Goal: Information Seeking & Learning: Learn about a topic

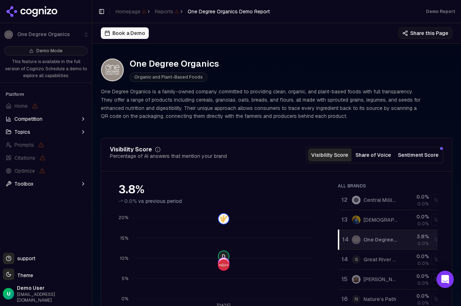
click at [376, 150] on button "Share of Voice" at bounding box center [373, 154] width 44 height 13
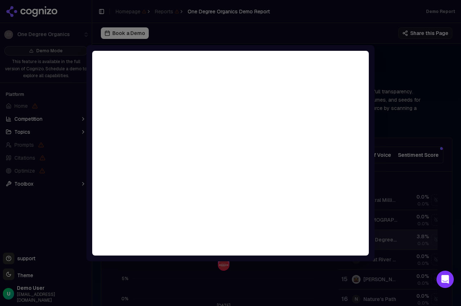
click at [382, 72] on div at bounding box center [230, 153] width 461 height 306
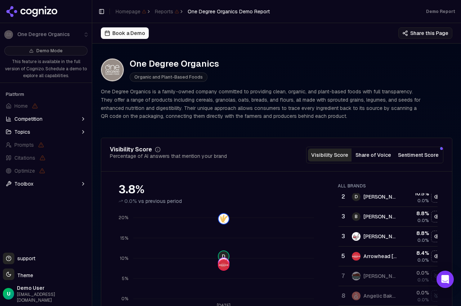
click at [425, 154] on button "Sentiment Score" at bounding box center [418, 154] width 46 height 13
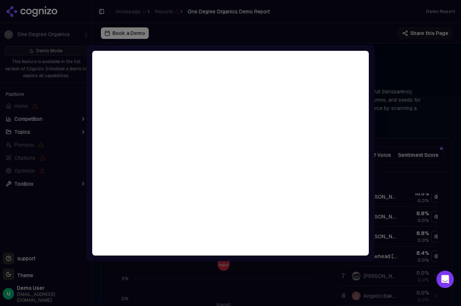
click at [412, 134] on div at bounding box center [230, 153] width 461 height 306
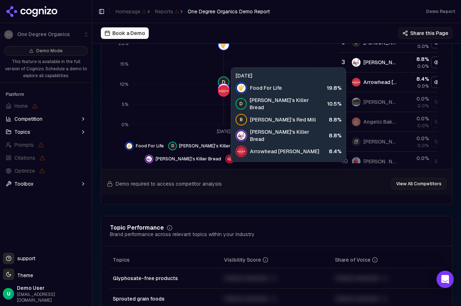
scroll to position [174, 0]
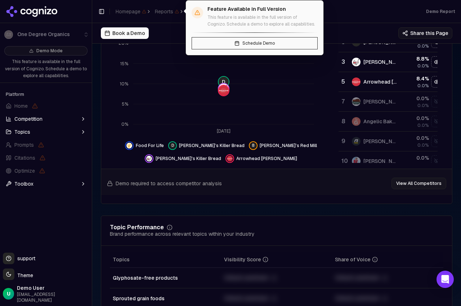
click at [173, 13] on span "Reports" at bounding box center [167, 11] width 24 height 7
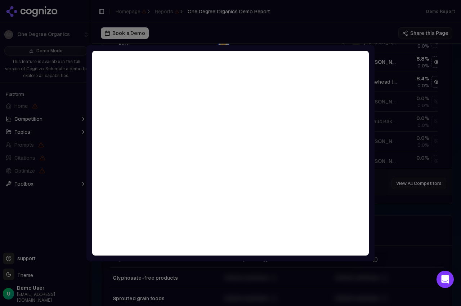
click at [31, 195] on div at bounding box center [230, 153] width 461 height 306
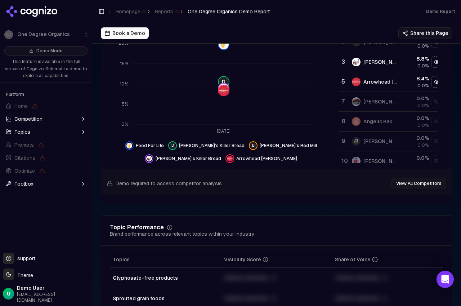
click at [58, 123] on button "Competition" at bounding box center [46, 119] width 86 height 12
click at [56, 161] on button "Topics" at bounding box center [46, 166] width 86 height 12
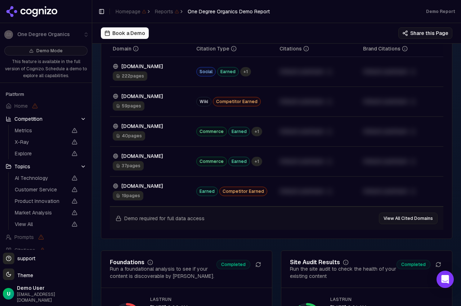
scroll to position [826, 0]
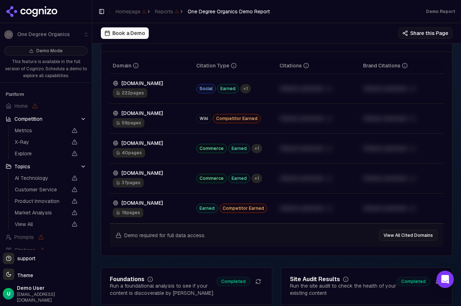
click at [130, 36] on button "Book a Demo" at bounding box center [125, 33] width 48 height 12
